Goal: Task Accomplishment & Management: Manage account settings

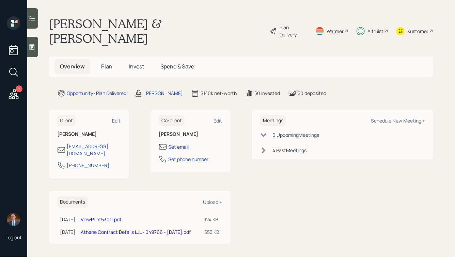
click at [103, 216] on link "ViewPrint5300.pdf" at bounding box center [101, 219] width 41 height 6
drag, startPoint x: 159, startPoint y: 119, endPoint x: 230, endPoint y: 154, distance: 79.2
click at [230, 154] on div "Co-client Edit [PERSON_NAME] Set email Set phone number" at bounding box center [191, 141] width 80 height 63
drag, startPoint x: 131, startPoint y: 132, endPoint x: 56, endPoint y: 131, distance: 75.6
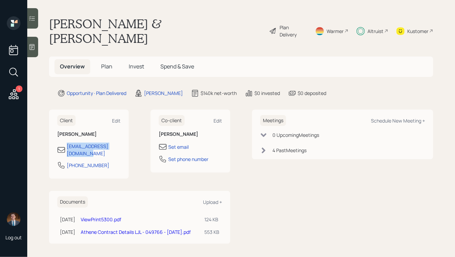
click at [56, 131] on div "Client Edit [PERSON_NAME] [EMAIL_ADDRESS][DOMAIN_NAME] [PHONE_NUMBER] Co-client…" at bounding box center [139, 144] width 181 height 69
copy div "[EMAIL_ADDRESS][DOMAIN_NAME]"
click at [111, 216] on link "ViewPrint5300.pdf" at bounding box center [101, 219] width 41 height 6
